Goal: Information Seeking & Learning: Find specific fact

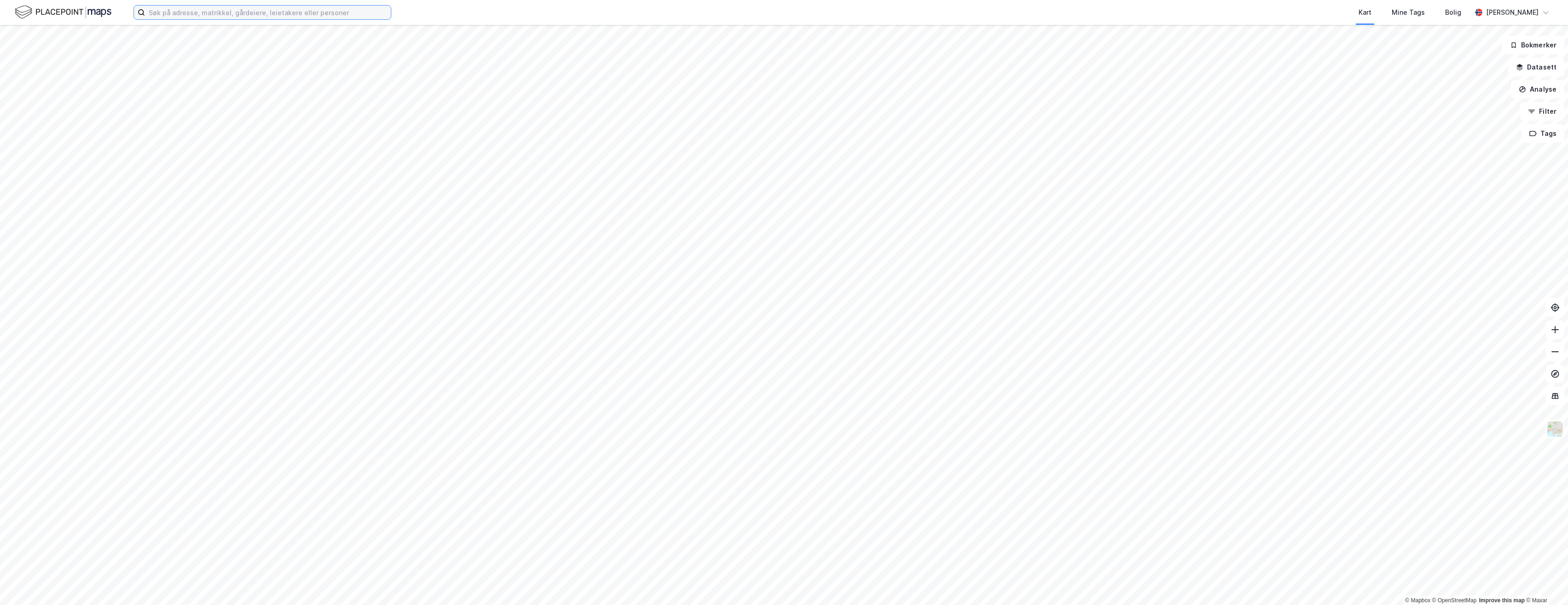
click at [173, 14] on input at bounding box center [268, 12] width 246 height 14
type input "nesbyen"
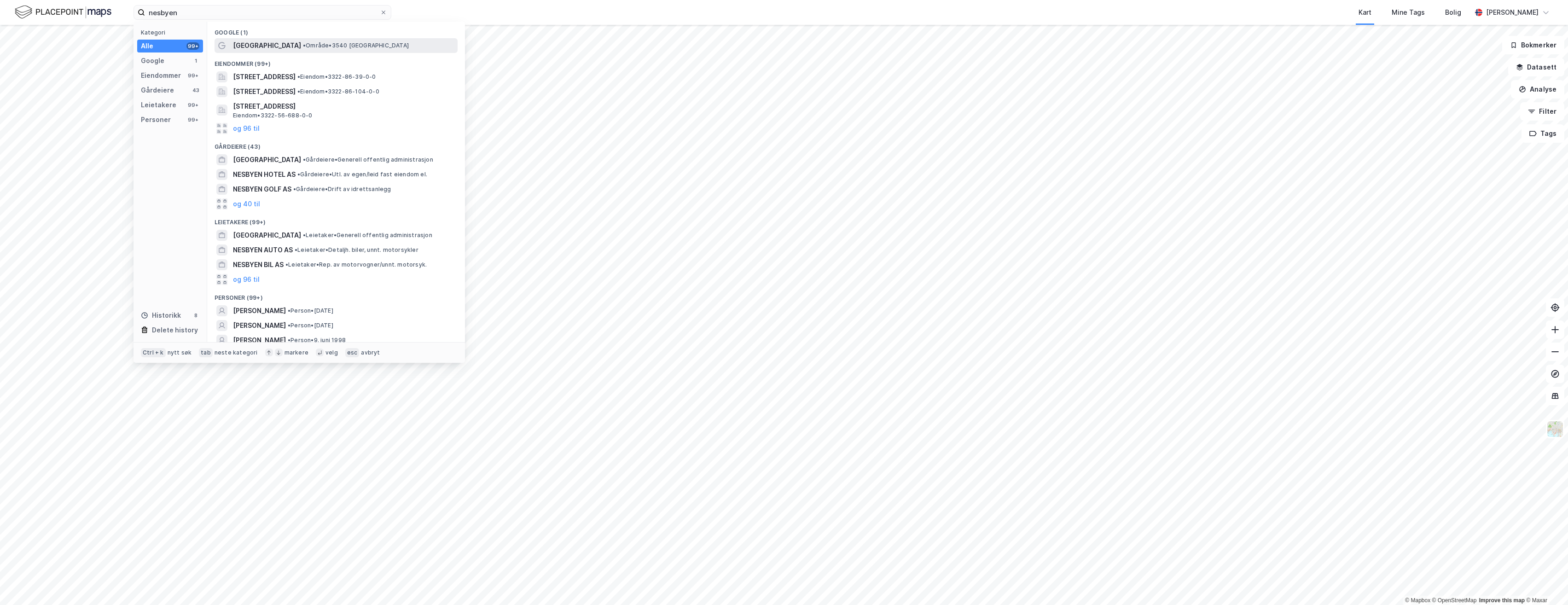
click at [303, 46] on span "• Område • 3540 [GEOGRAPHIC_DATA]" at bounding box center [356, 46] width 106 height 7
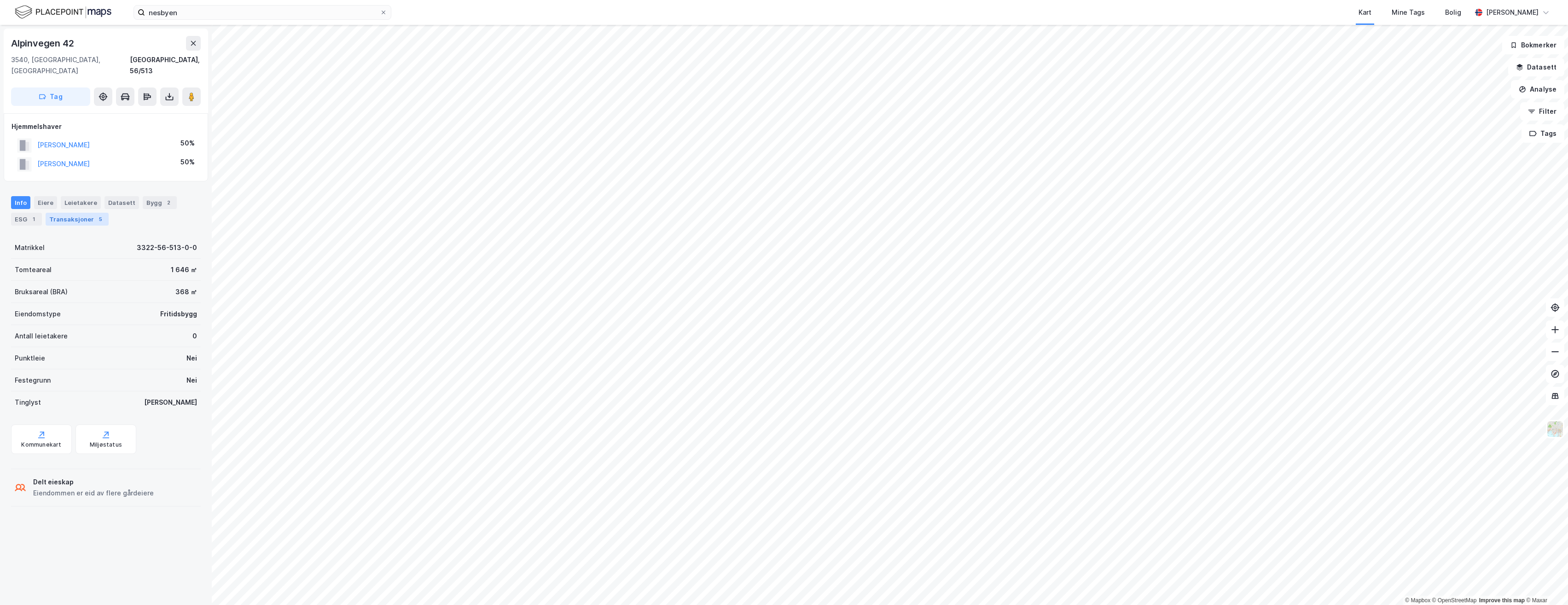
click at [74, 212] on div "Transaksjoner 5" at bounding box center [77, 219] width 63 height 13
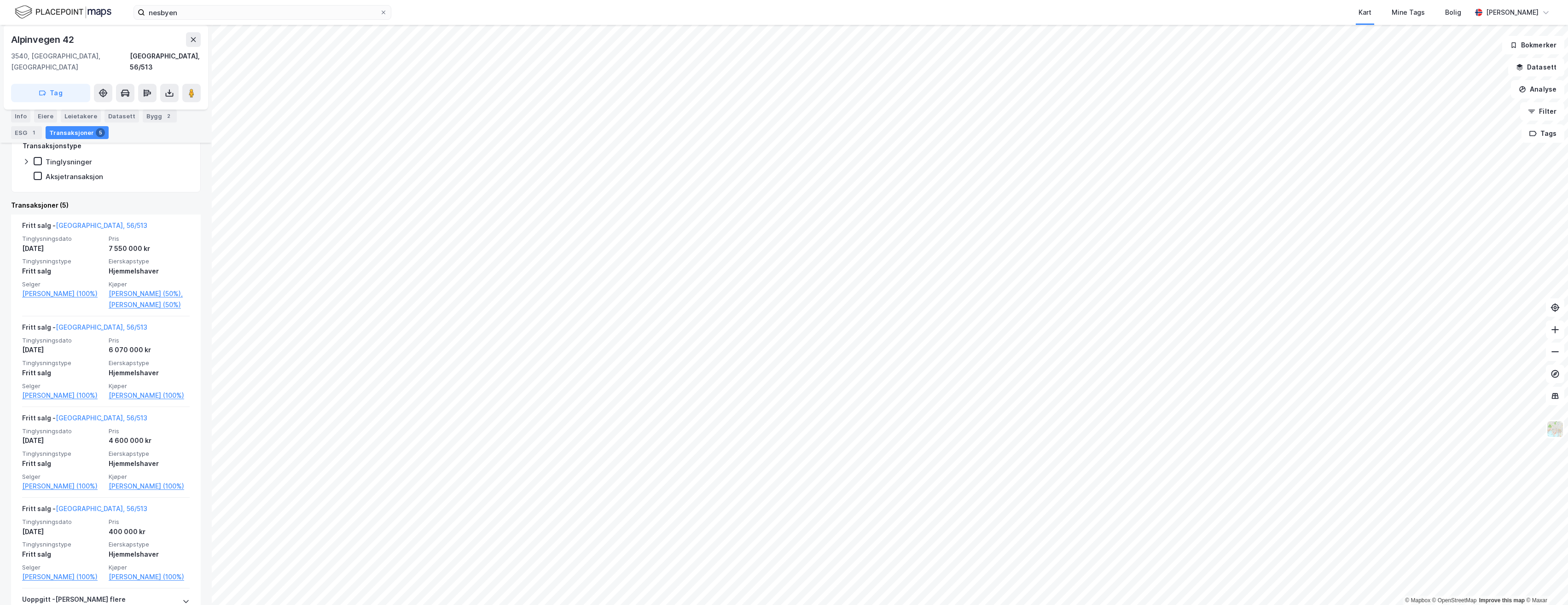
scroll to position [184, 0]
click at [142, 395] on link "[PERSON_NAME] (100%)" at bounding box center [149, 394] width 81 height 11
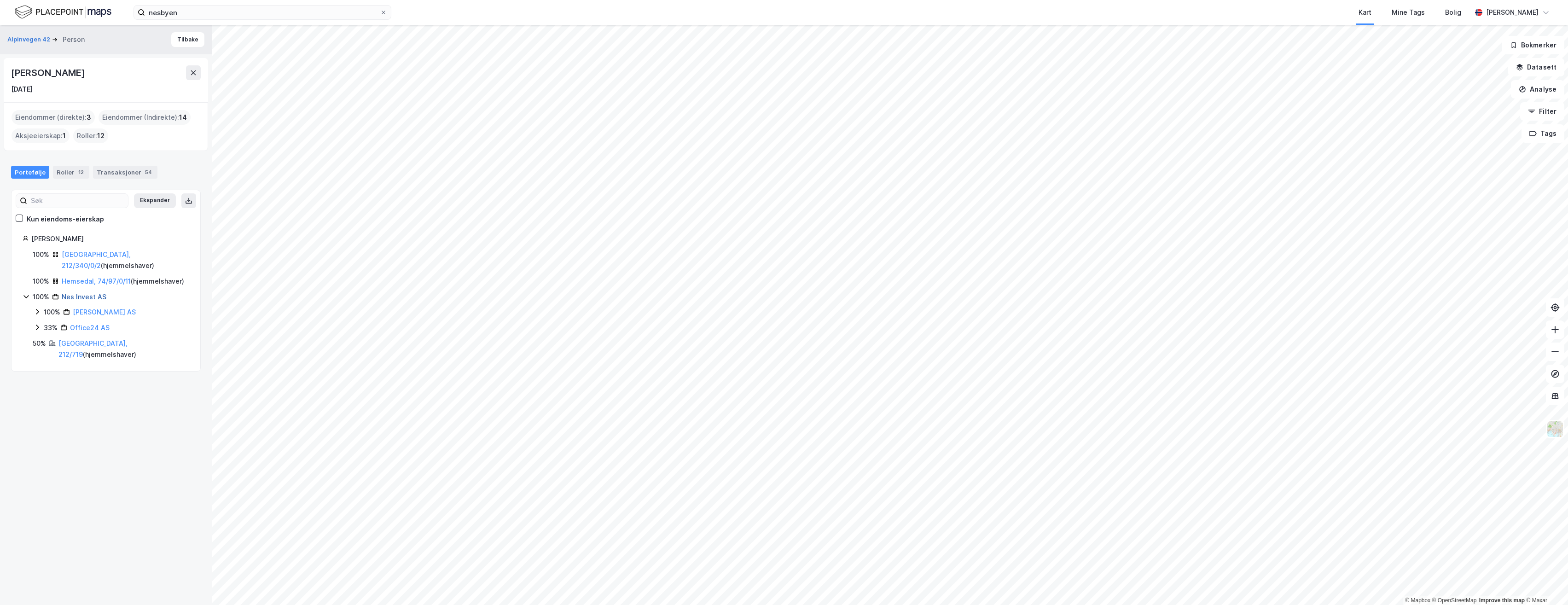
click at [83, 293] on link "Nes Invest AS" at bounding box center [83, 296] width 44 height 8
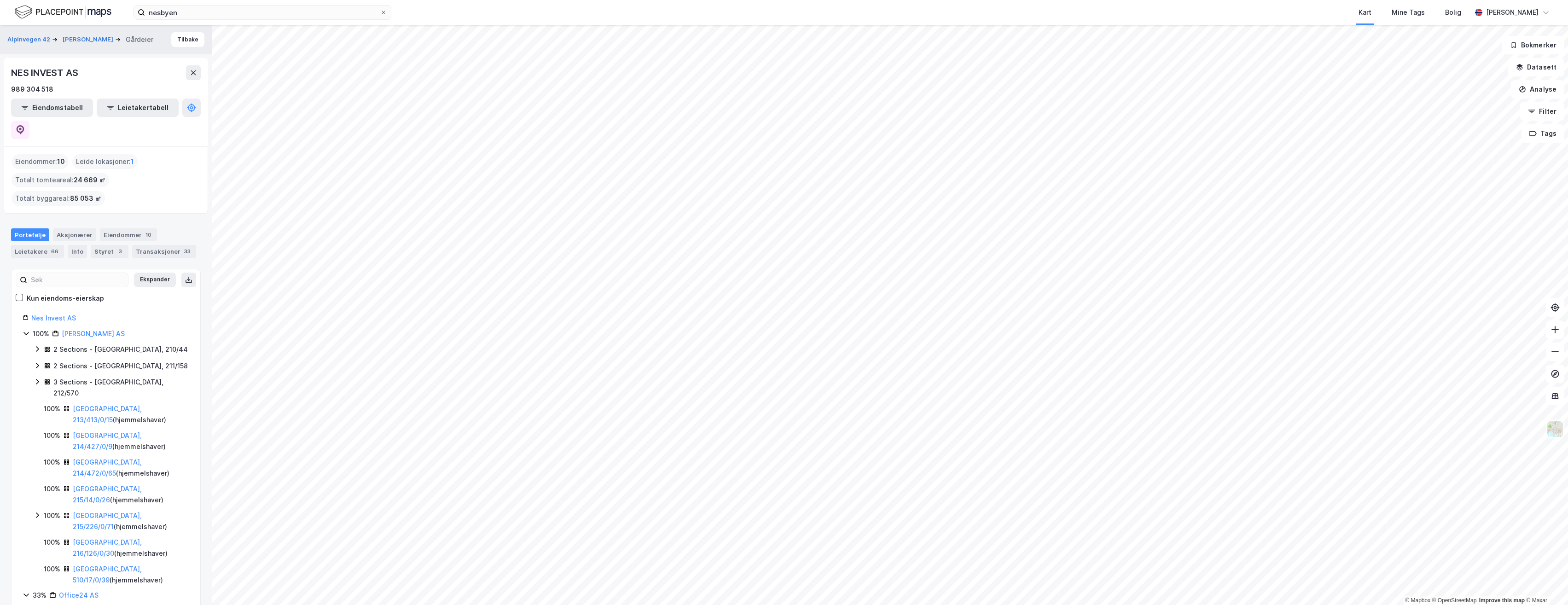
click at [23, 328] on div "100% [PERSON_NAME] AS" at bounding box center [106, 334] width 167 height 11
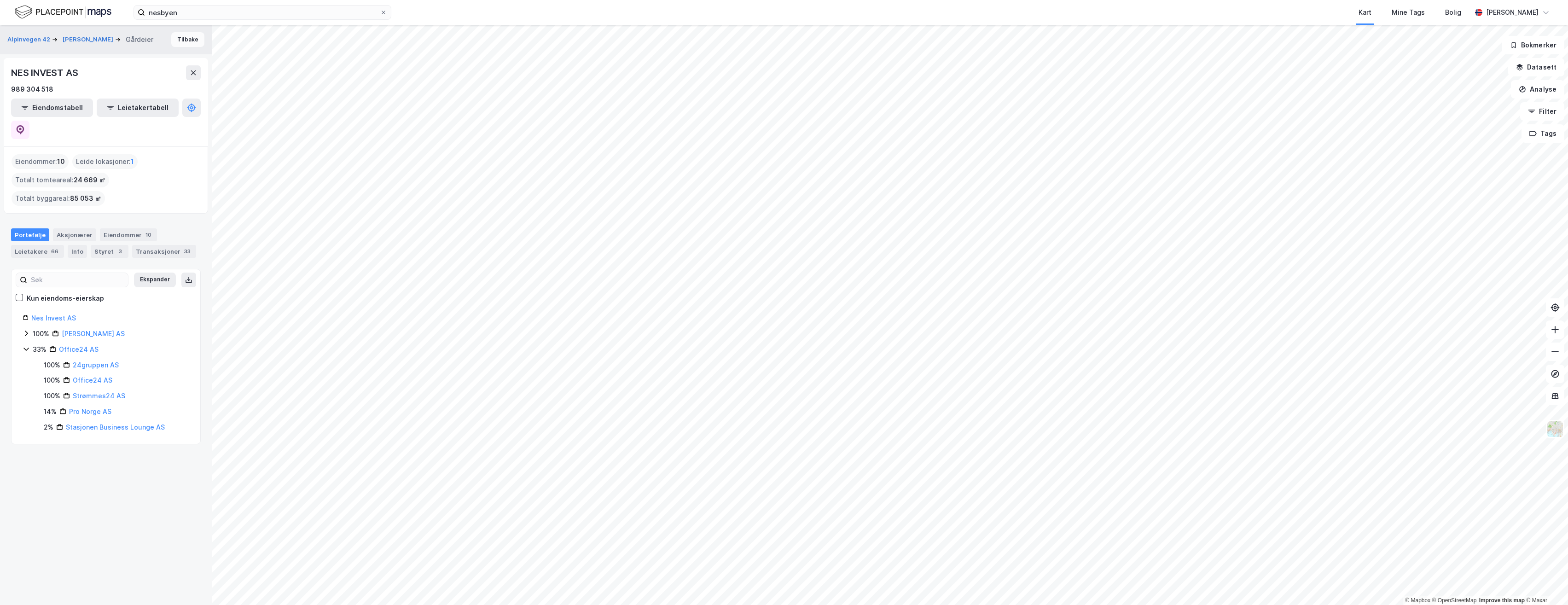
click at [188, 35] on button "Tilbake" at bounding box center [187, 40] width 33 height 15
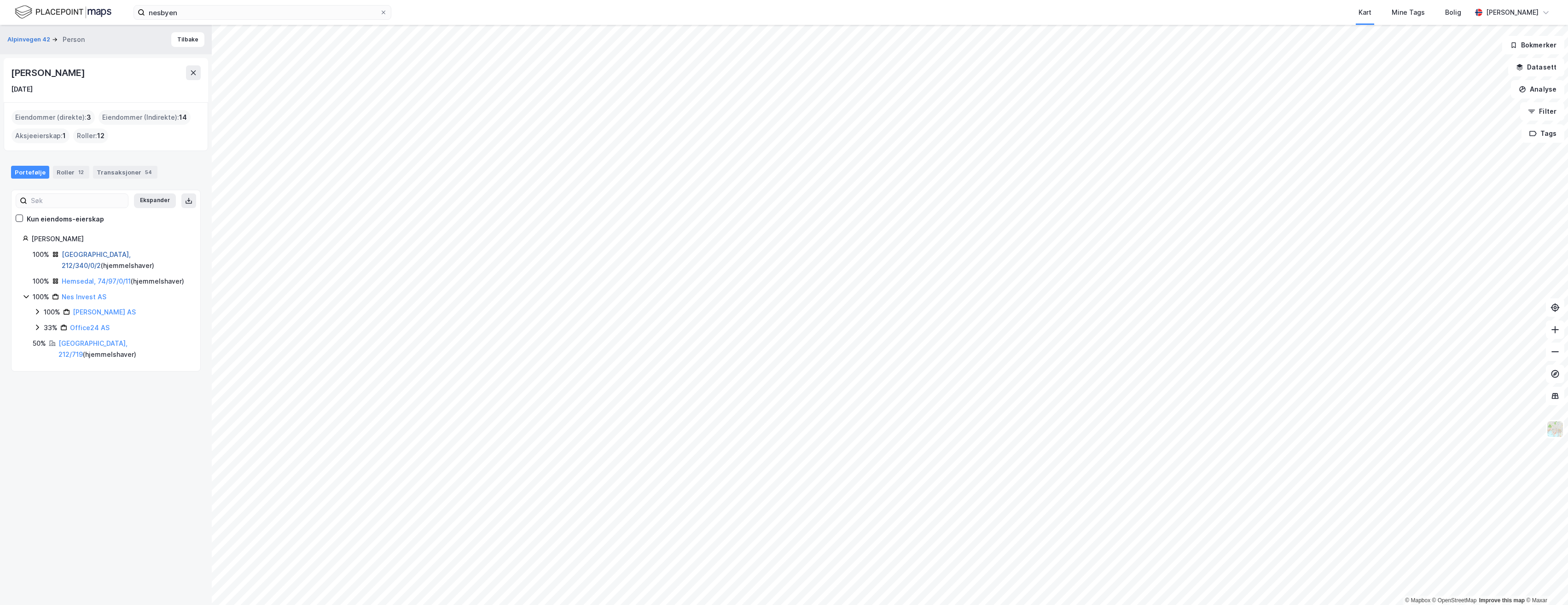
click at [97, 253] on link "[GEOGRAPHIC_DATA], 212/340/0/2" at bounding box center [96, 259] width 69 height 19
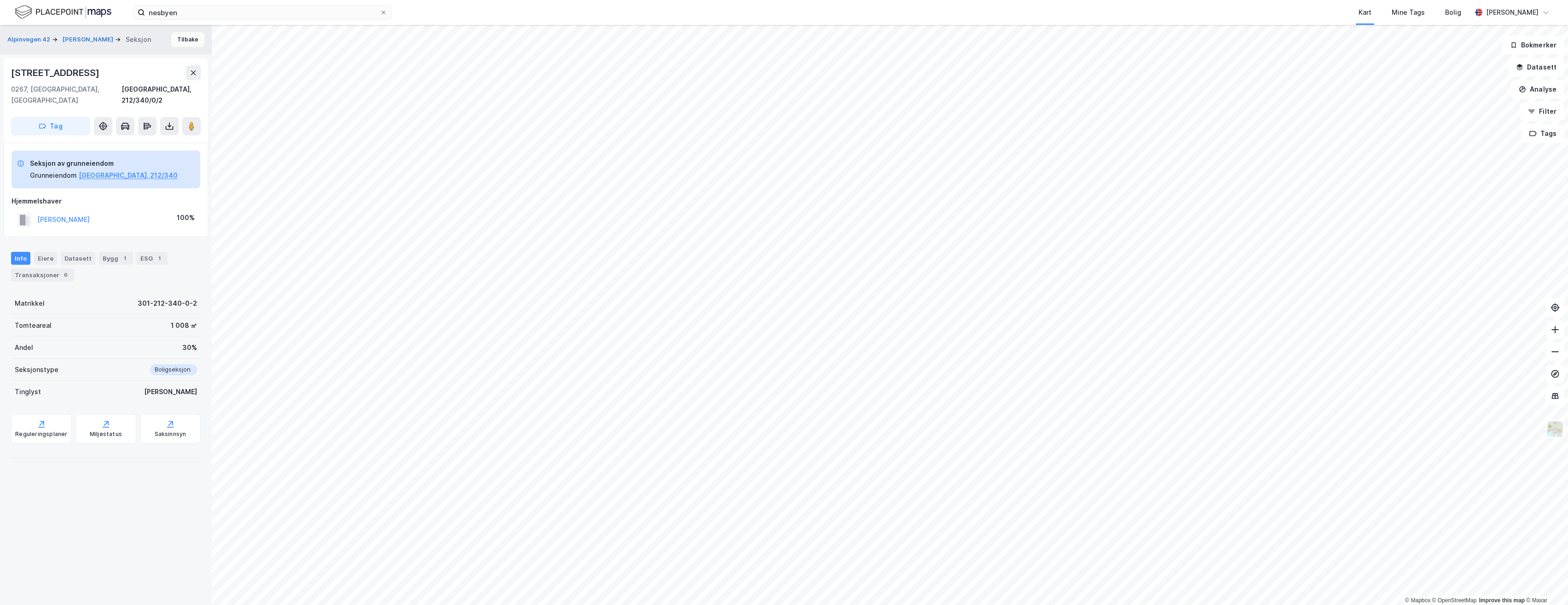
click at [183, 37] on button "Tilbake" at bounding box center [187, 40] width 33 height 15
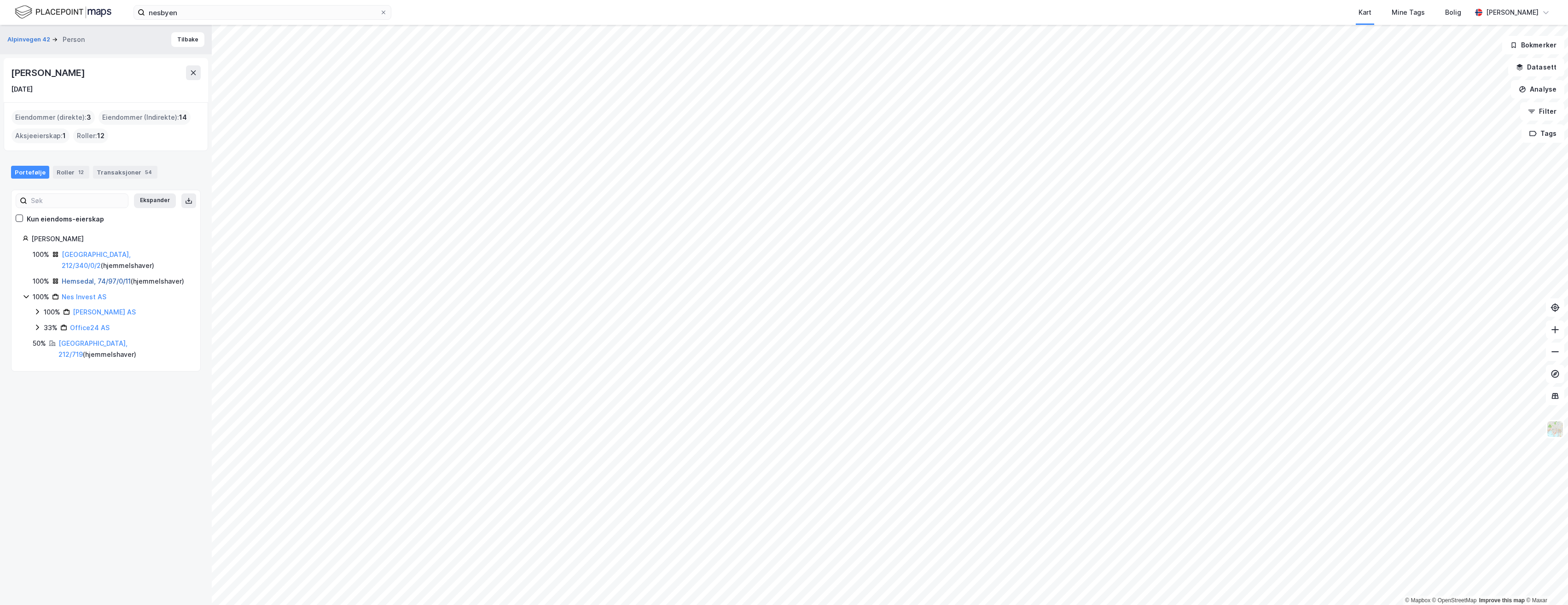
click at [77, 277] on link "Hemsedal, 74/97/0/11" at bounding box center [96, 281] width 69 height 8
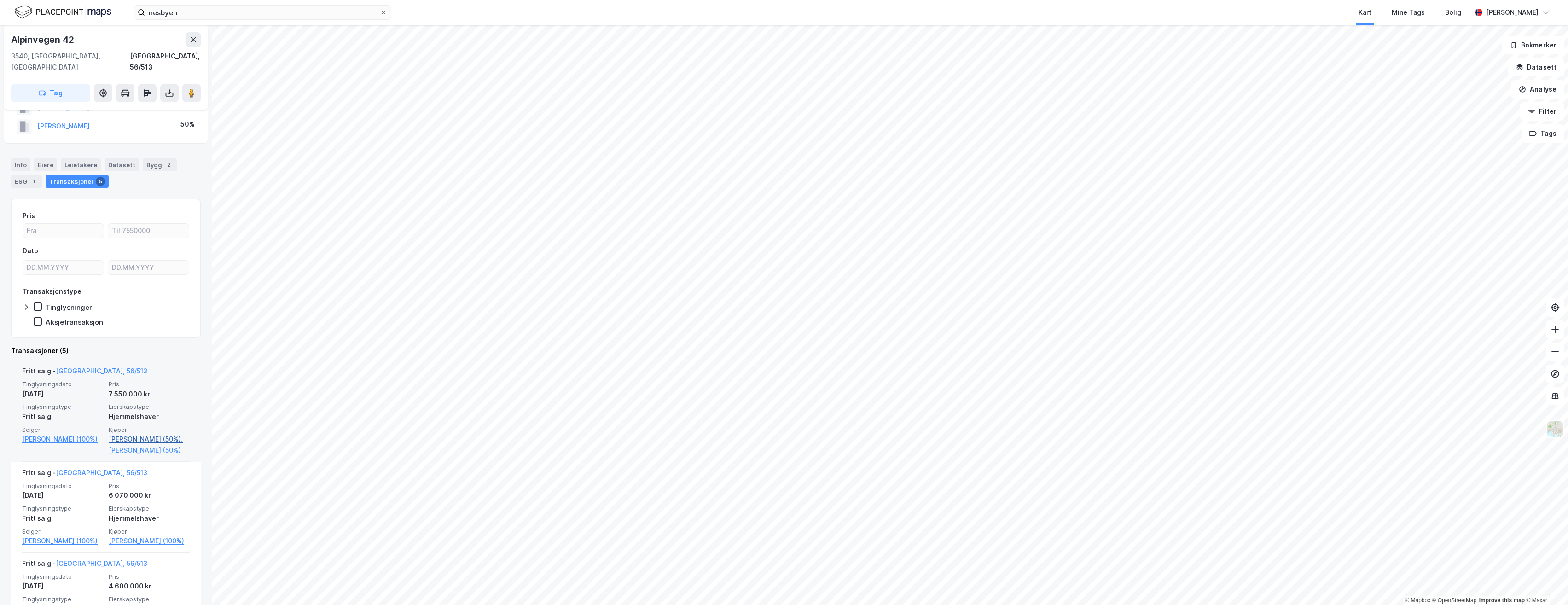
scroll to position [46, 0]
click at [136, 425] on link "[PERSON_NAME] (50%)," at bounding box center [149, 431] width 81 height 11
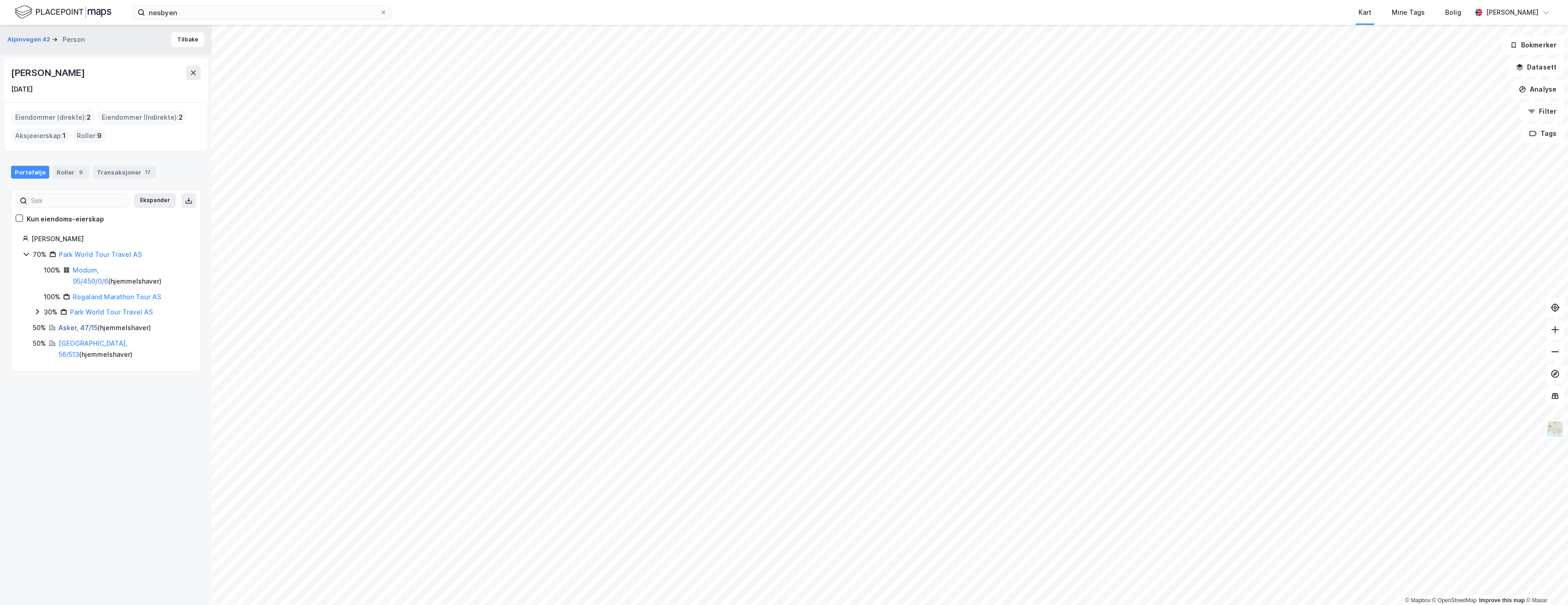
click at [75, 327] on link "Asker, 47/15" at bounding box center [78, 327] width 39 height 8
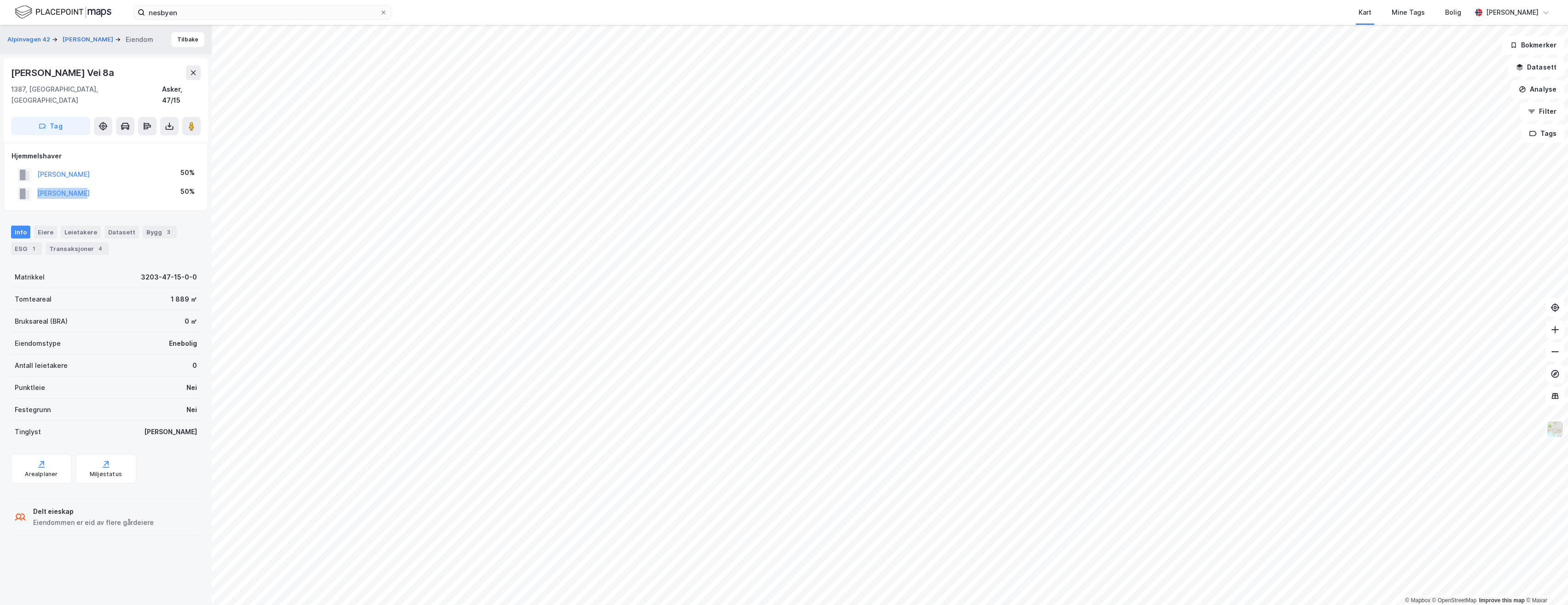
drag, startPoint x: 86, startPoint y: 183, endPoint x: 38, endPoint y: 186, distance: 48.1
click at [38, 186] on div "[PERSON_NAME] 50%" at bounding box center [106, 194] width 189 height 19
copy button "[PERSON_NAME]"
